Goal: Navigation & Orientation: Understand site structure

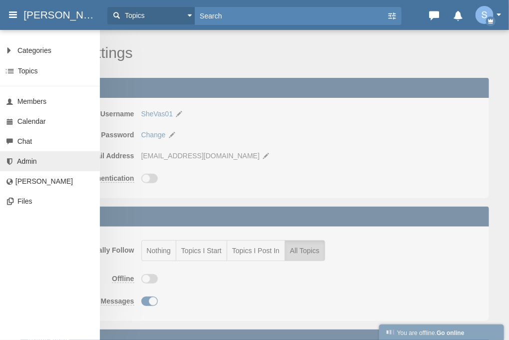
click at [19, 159] on span "Admin" at bounding box center [27, 161] width 20 height 8
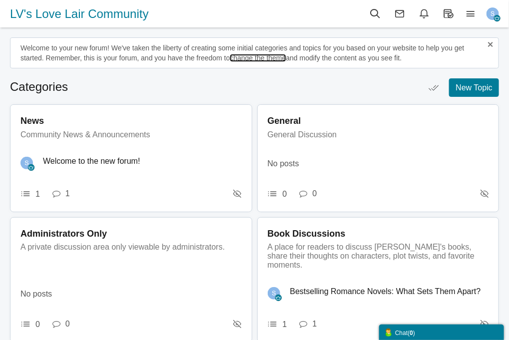
click at [271, 57] on link "change the theme" at bounding box center [258, 58] width 56 height 8
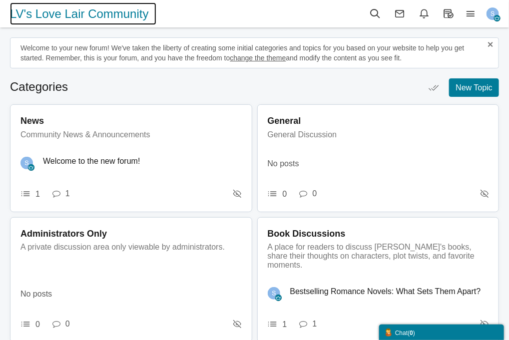
click at [100, 11] on span "LV's Love Lair Community" at bounding box center [83, 13] width 146 height 22
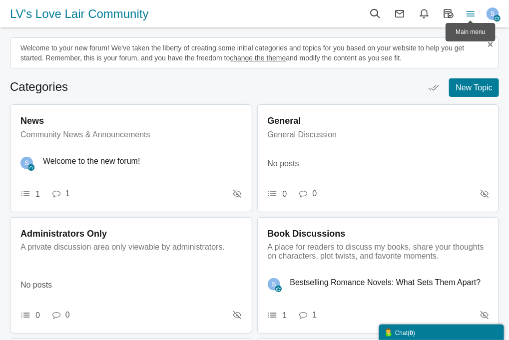
click at [468, 15] on icon at bounding box center [471, 13] width 22 height 11
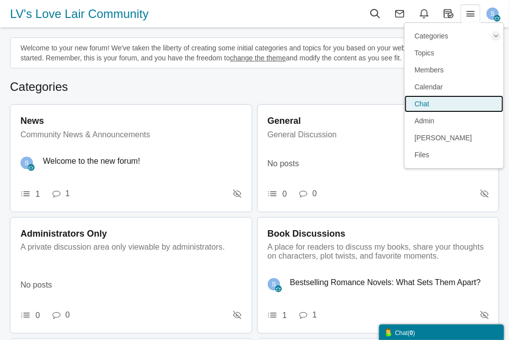
click at [426, 105] on span "Chat" at bounding box center [422, 104] width 15 height 8
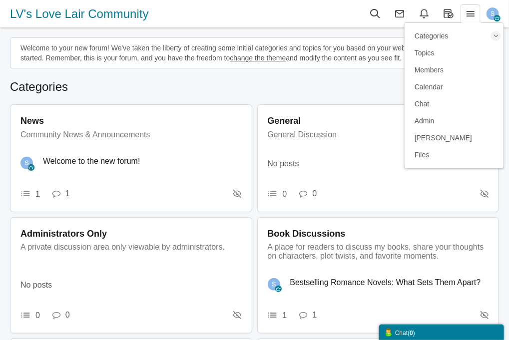
click at [232, 90] on ul "Topics Categories" at bounding box center [254, 86] width 489 height 17
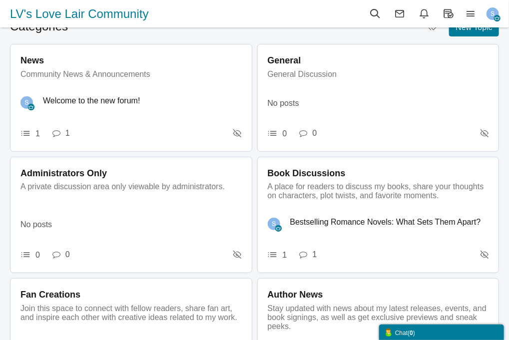
scroll to position [54, 0]
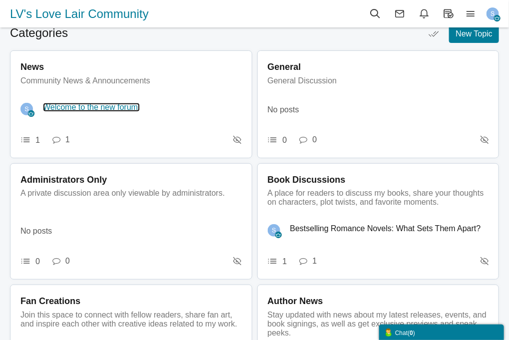
click at [96, 106] on link "Welcome to the new forum!" at bounding box center [91, 107] width 97 height 9
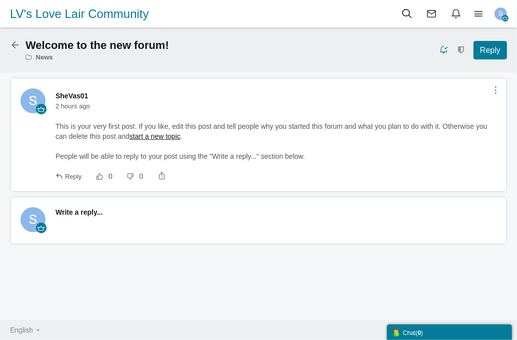
click at [13, 48] on icon at bounding box center [17, 43] width 15 height 8
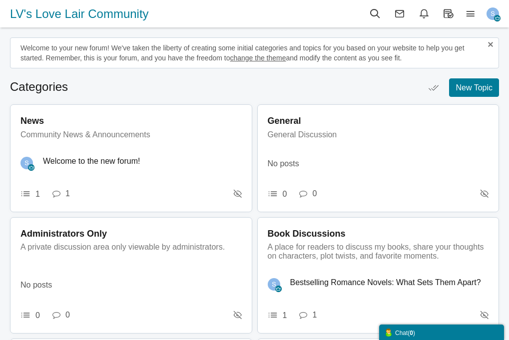
scroll to position [54, 0]
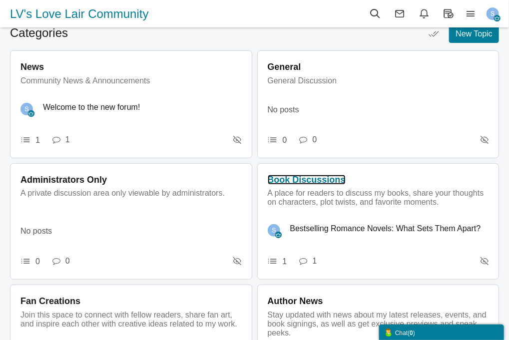
click at [268, 185] on span "Book Discussions" at bounding box center [307, 180] width 78 height 10
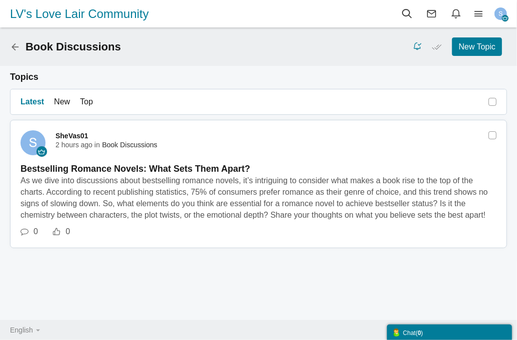
click at [9, 51] on div "Book Discussions New Topic None Topics Posts" at bounding box center [258, 46] width 517 height 18
click at [13, 48] on icon at bounding box center [17, 45] width 15 height 8
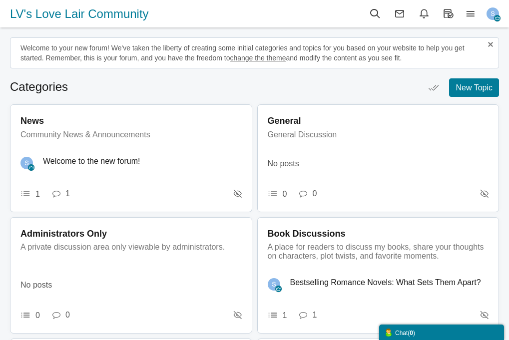
scroll to position [54, 0]
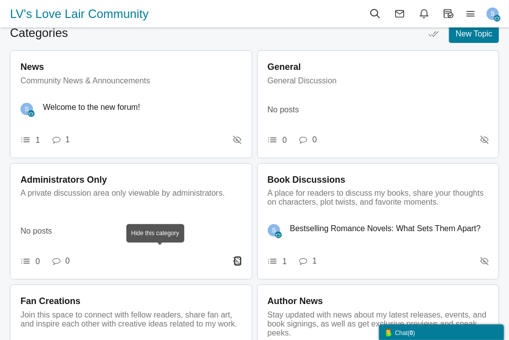
click at [242, 257] on icon at bounding box center [238, 261] width 8 height 8
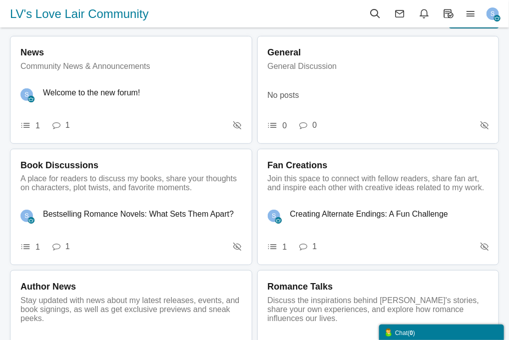
scroll to position [69, 0]
click at [44, 57] on span "News" at bounding box center [31, 52] width 23 height 10
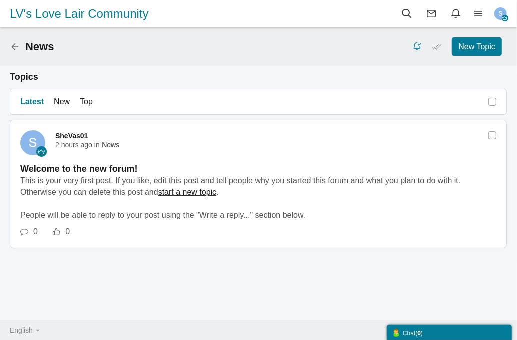
click at [16, 45] on icon at bounding box center [17, 45] width 15 height 8
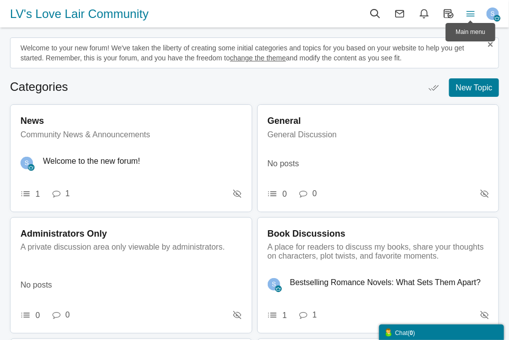
click at [470, 13] on icon at bounding box center [471, 13] width 22 height 11
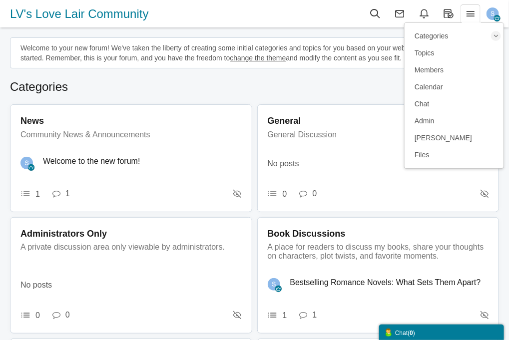
click at [494, 13] on img "button" at bounding box center [493, 13] width 12 height 12
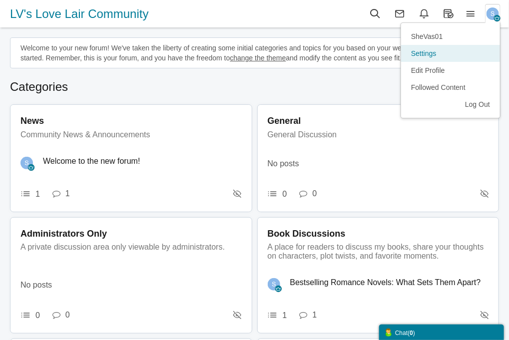
click at [430, 56] on link "Settings" at bounding box center [450, 53] width 99 height 17
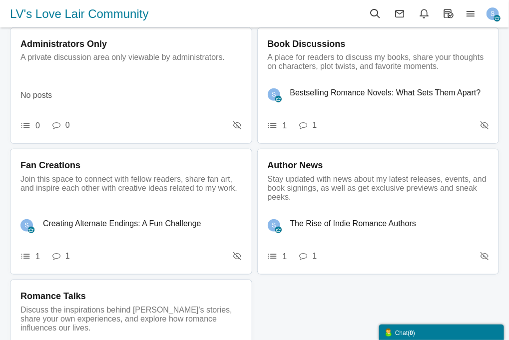
scroll to position [215, 0]
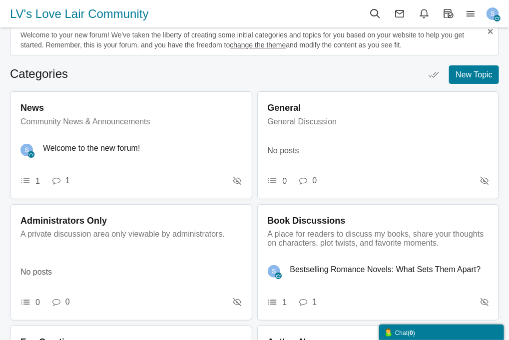
scroll to position [0, 0]
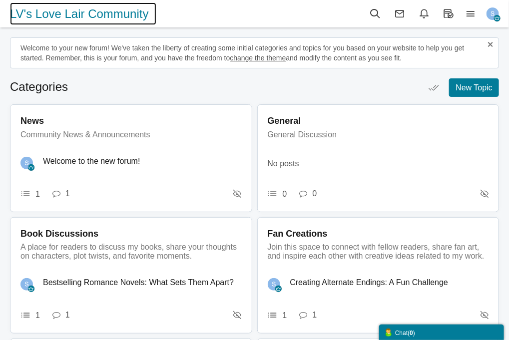
click at [88, 13] on span "LV's Love Lair Community" at bounding box center [83, 13] width 146 height 22
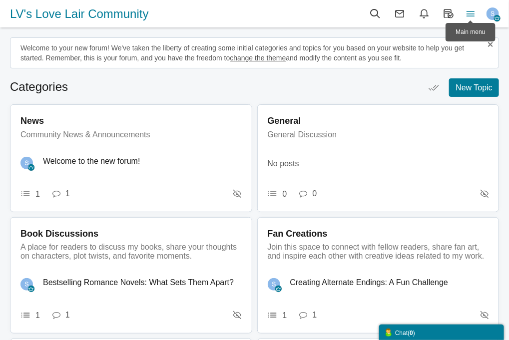
click at [472, 13] on icon at bounding box center [471, 13] width 22 height 11
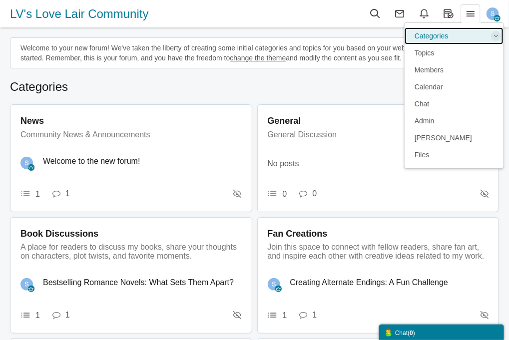
click at [443, 36] on link "Categories" at bounding box center [454, 35] width 99 height 17
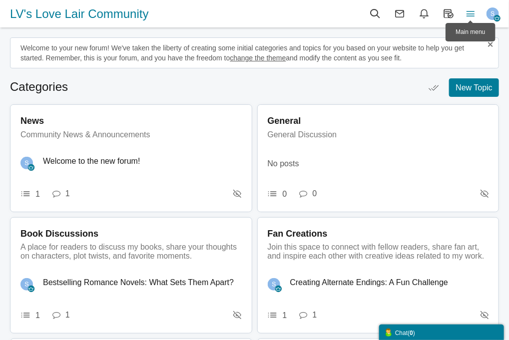
click at [466, 15] on icon at bounding box center [471, 13] width 22 height 11
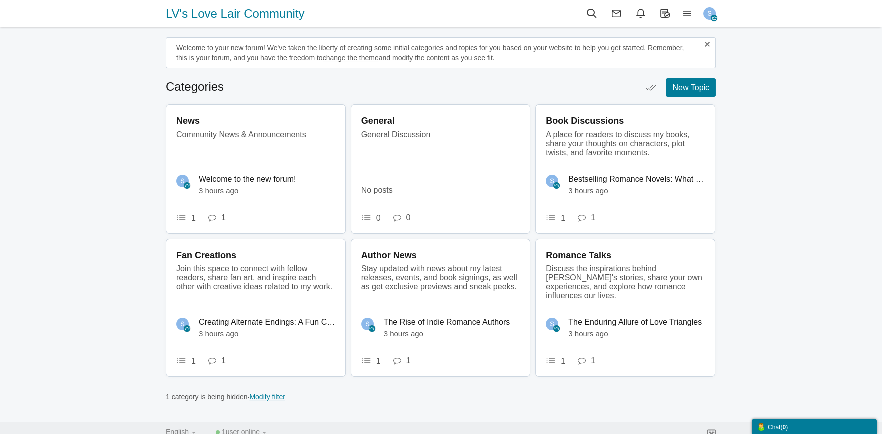
click at [509, 12] on img "button" at bounding box center [709, 13] width 12 height 12
click at [509, 55] on link "Settings" at bounding box center [667, 53] width 99 height 17
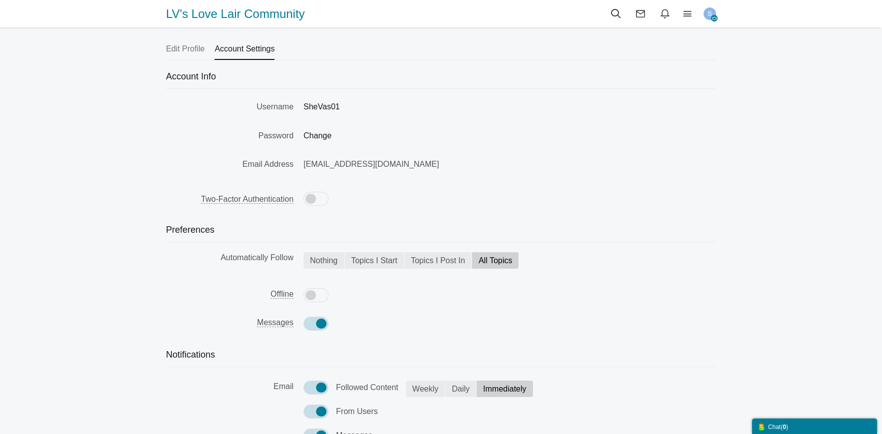
click at [705, 15] on img "button" at bounding box center [709, 13] width 12 height 12
click at [684, 12] on icon at bounding box center [687, 13] width 22 height 11
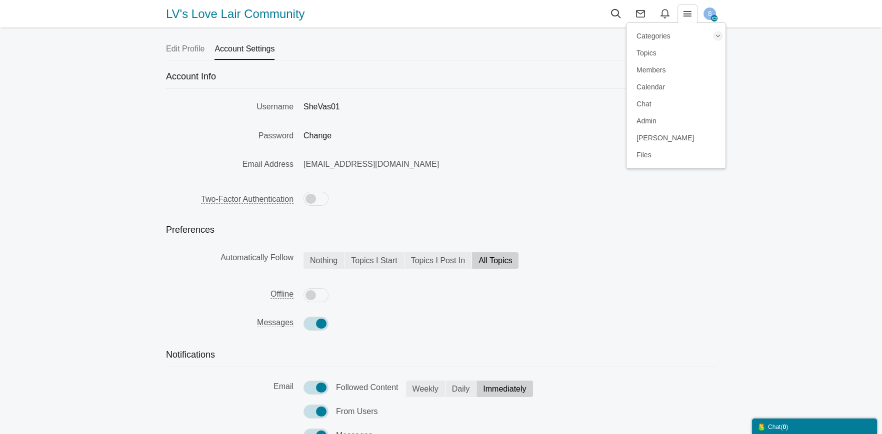
click at [704, 16] on img "button" at bounding box center [709, 13] width 12 height 12
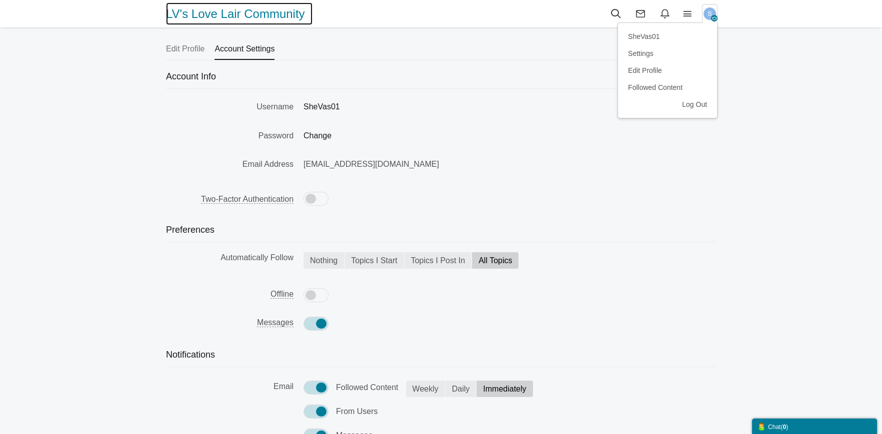
click at [225, 19] on span "LV's Love Lair Community" at bounding box center [239, 13] width 146 height 22
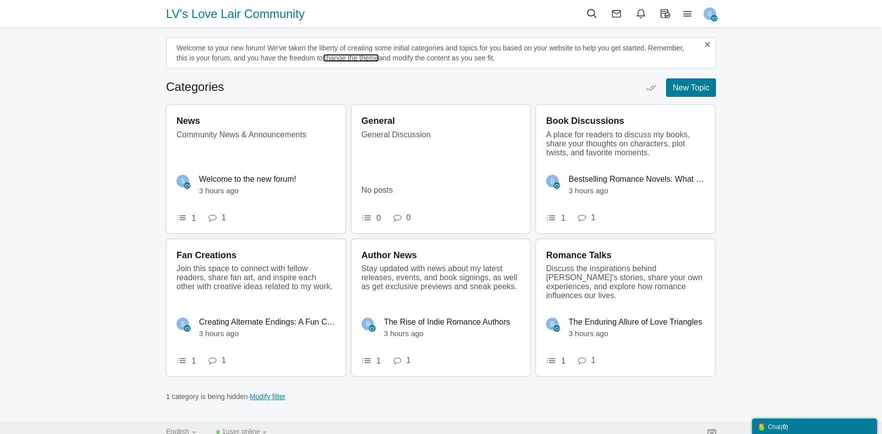
click at [348, 56] on link "change the theme" at bounding box center [351, 58] width 56 height 8
click at [347, 58] on link "change the theme" at bounding box center [351, 58] width 56 height 8
click at [611, 260] on span "Romance Talks" at bounding box center [578, 255] width 65 height 10
